Goal: Information Seeking & Learning: Learn about a topic

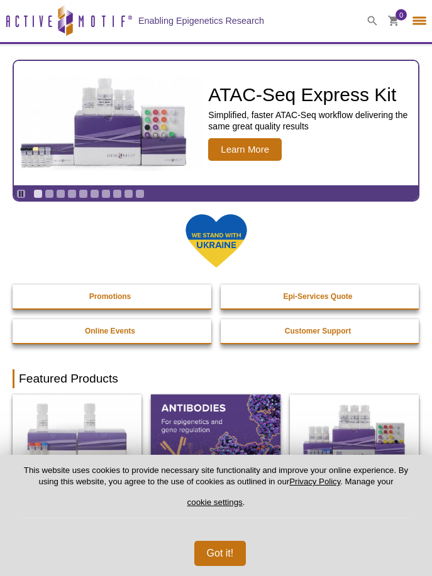
select select "[GEOGRAPHIC_DATA]"
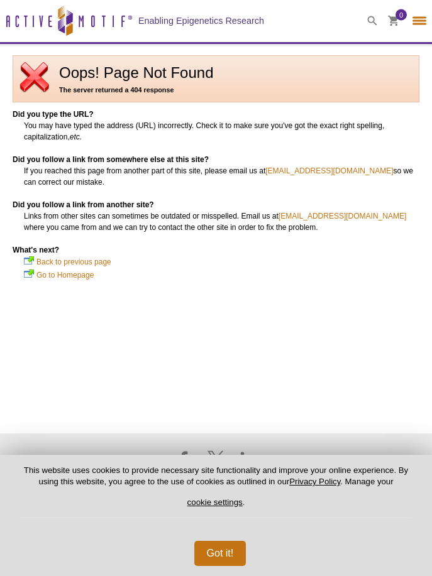
select select "[GEOGRAPHIC_DATA]"
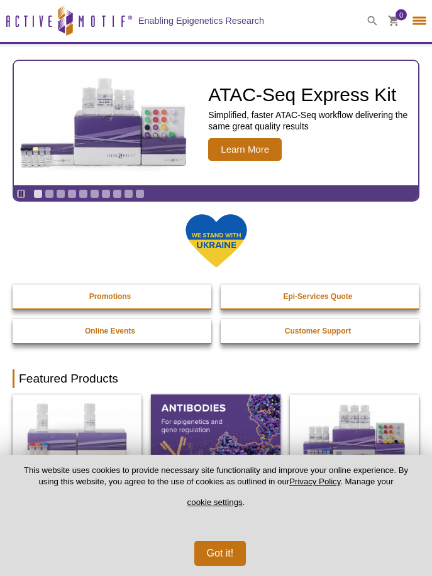
select select "[GEOGRAPHIC_DATA]"
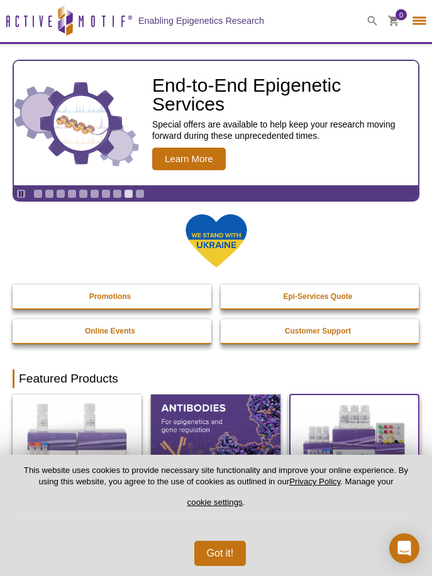
click at [328, 445] on img at bounding box center [354, 434] width 129 height 78
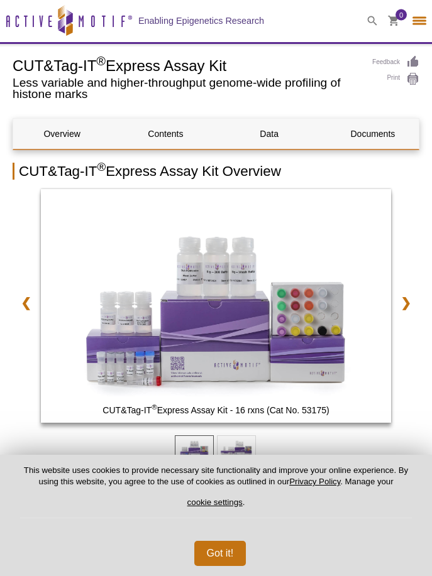
select select "[GEOGRAPHIC_DATA]"
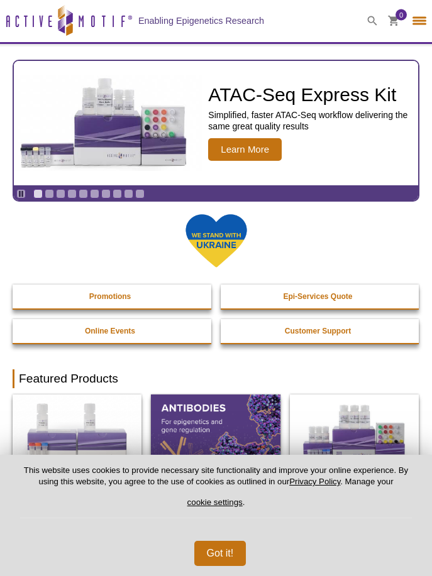
select select "[GEOGRAPHIC_DATA]"
